Goal: Task Accomplishment & Management: Complete application form

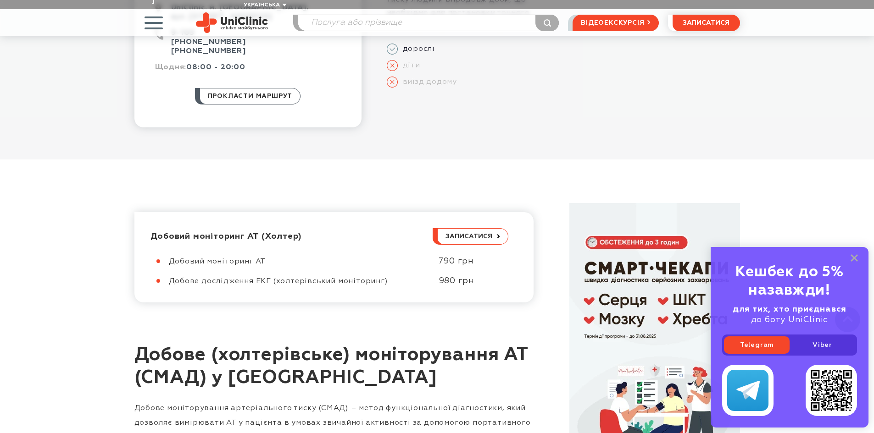
scroll to position [321, 0]
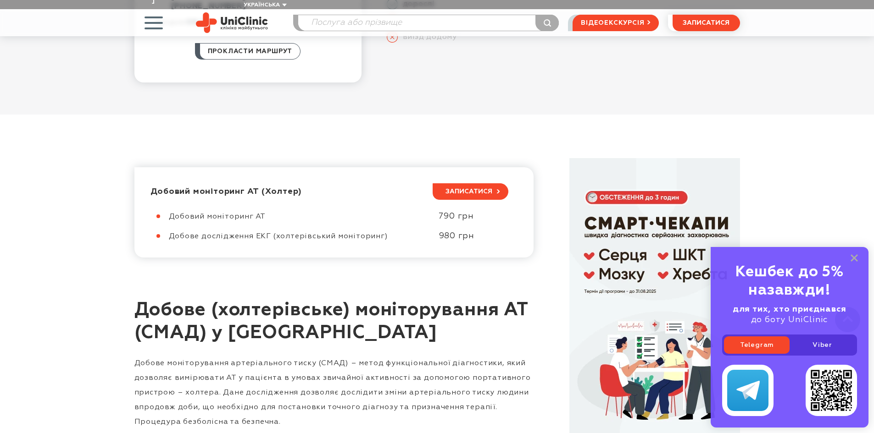
click at [469, 189] on span "записатися" at bounding box center [468, 192] width 47 height 6
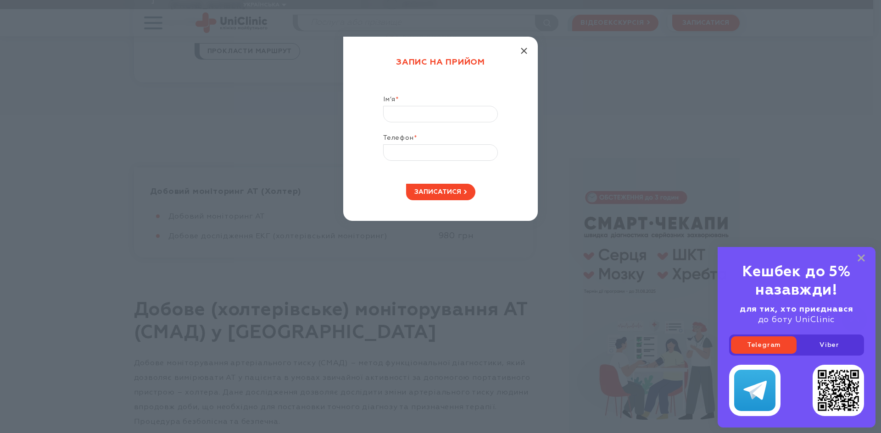
click at [524, 48] on icon "button" at bounding box center [524, 51] width 6 height 6
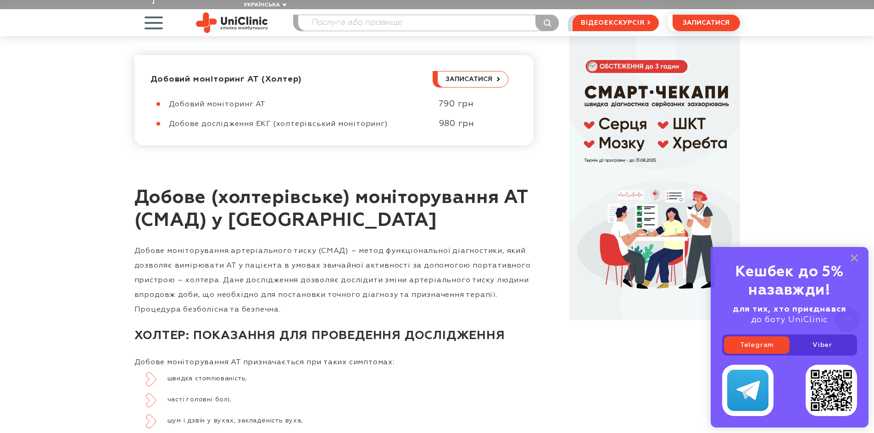
scroll to position [550, 0]
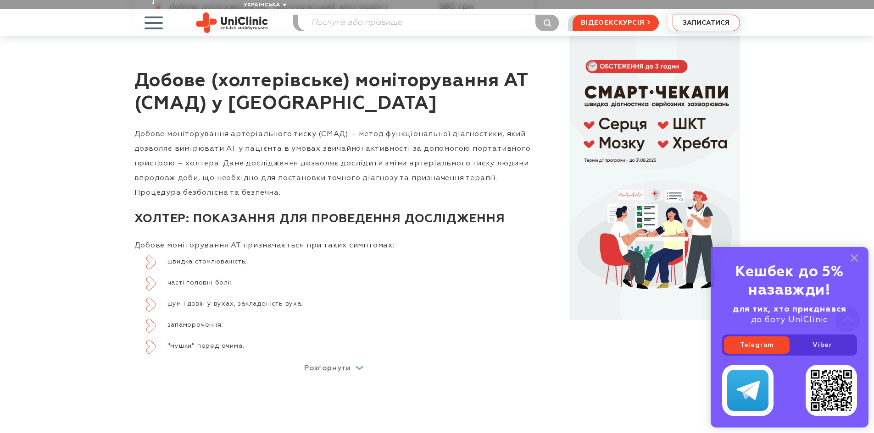
click at [694, 15] on button "записатися" at bounding box center [705, 23] width 67 height 17
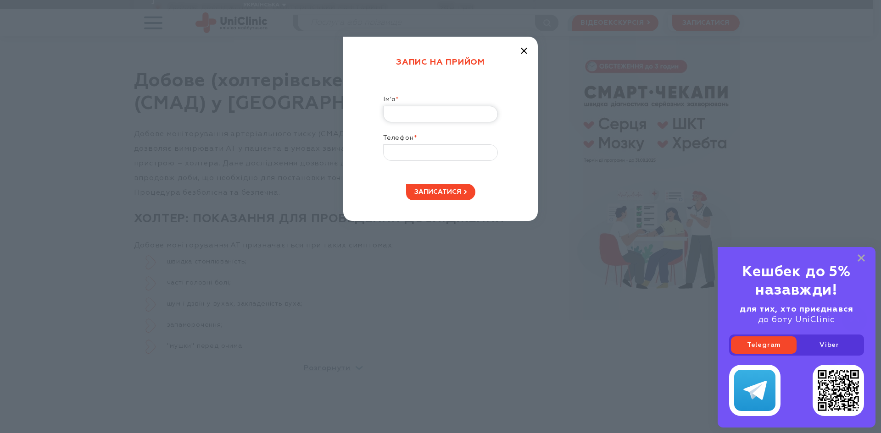
click at [421, 121] on input "Ім’я *" at bounding box center [440, 114] width 115 height 17
type input "иРИНА"
drag, startPoint x: 428, startPoint y: 121, endPoint x: 371, endPoint y: 115, distance: 57.7
click at [372, 115] on form "Запис на прийом Ім’я * иРИНА Телефон * записатися" at bounding box center [440, 128] width 153 height 143
drag, startPoint x: 416, startPoint y: 116, endPoint x: 378, endPoint y: 121, distance: 38.4
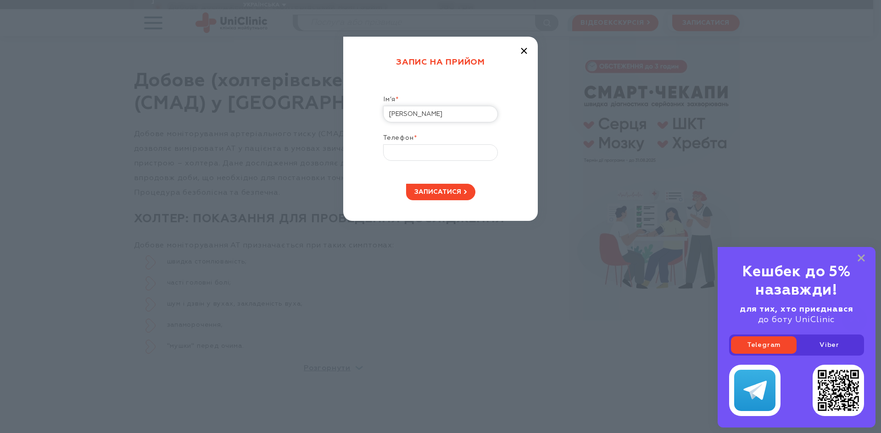
click at [378, 121] on form "Запис на прийом Ім’я * іРИНА Телефон * записатися" at bounding box center [440, 128] width 153 height 143
type input "Ірина"
click at [398, 152] on input "Телефон *" at bounding box center [440, 152] width 115 height 17
type input "+38 (066) 46_-__-__"
click at [524, 55] on div "Запис на прийом Ім’я * Ірина Телефон * +38 (066) 46_-__-__ записатися" at bounding box center [440, 129] width 194 height 184
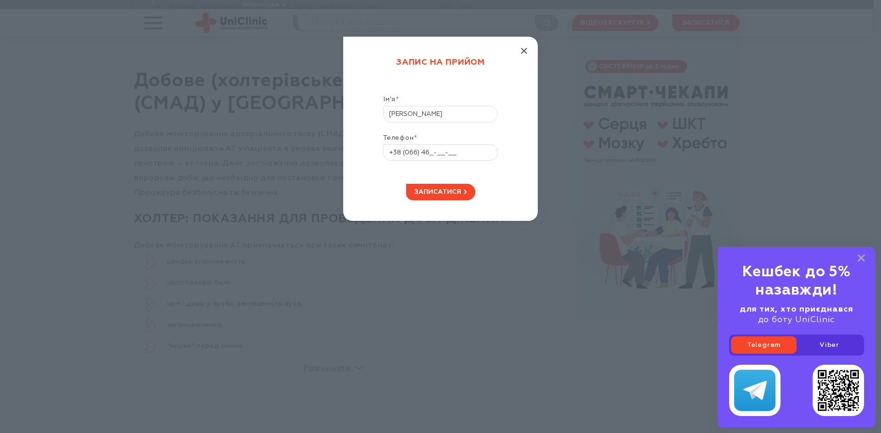
click at [524, 51] on line "button" at bounding box center [524, 51] width 6 height 6
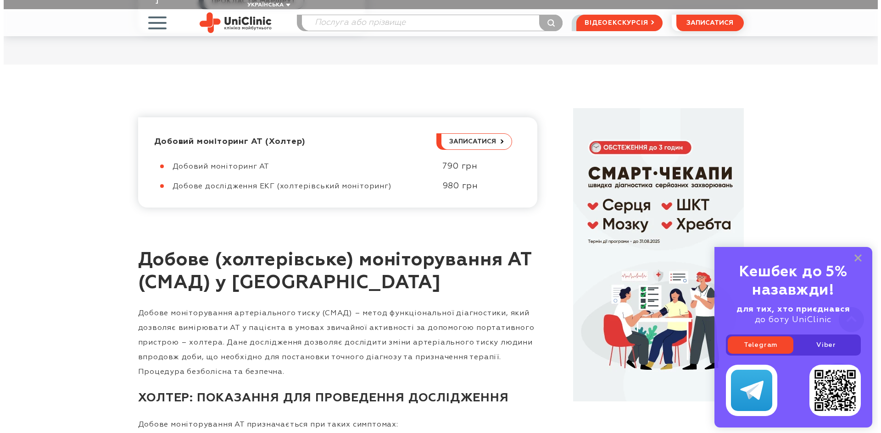
scroll to position [367, 0]
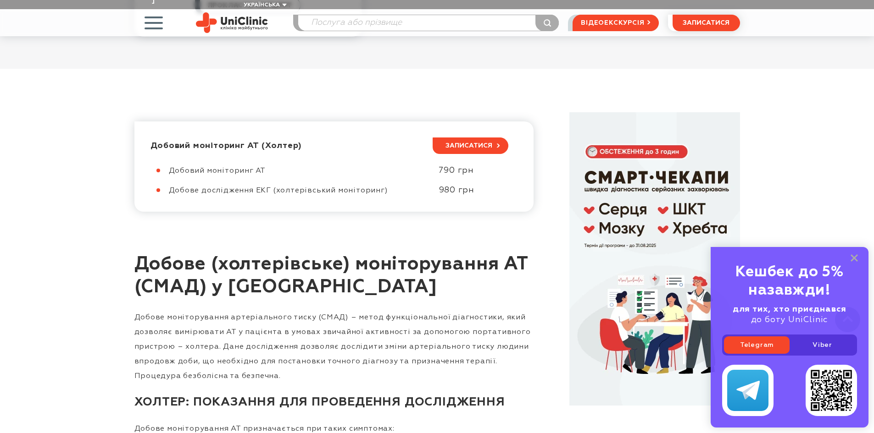
click at [468, 143] on span "записатися" at bounding box center [468, 146] width 47 height 6
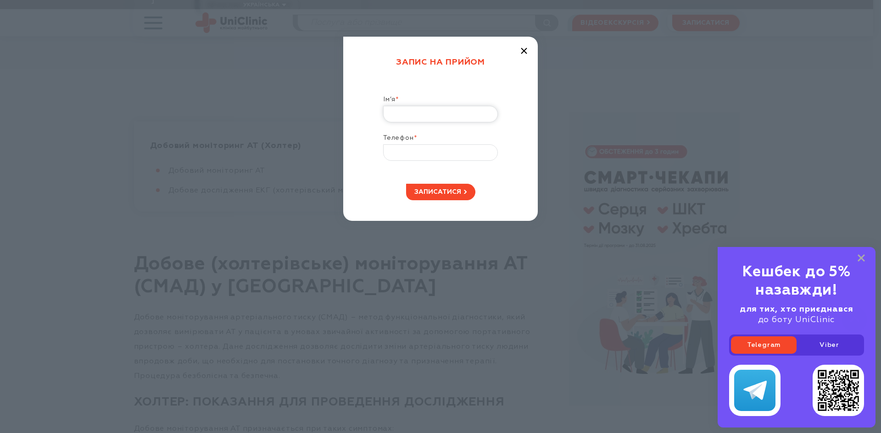
click at [412, 115] on input "Ім’я *" at bounding box center [440, 114] width 115 height 17
type input "Ірина"
type input "+38 (066) 463-67-92"
click at [445, 194] on span "записатися" at bounding box center [437, 192] width 47 height 6
